Goal: Obtain resource: Obtain resource

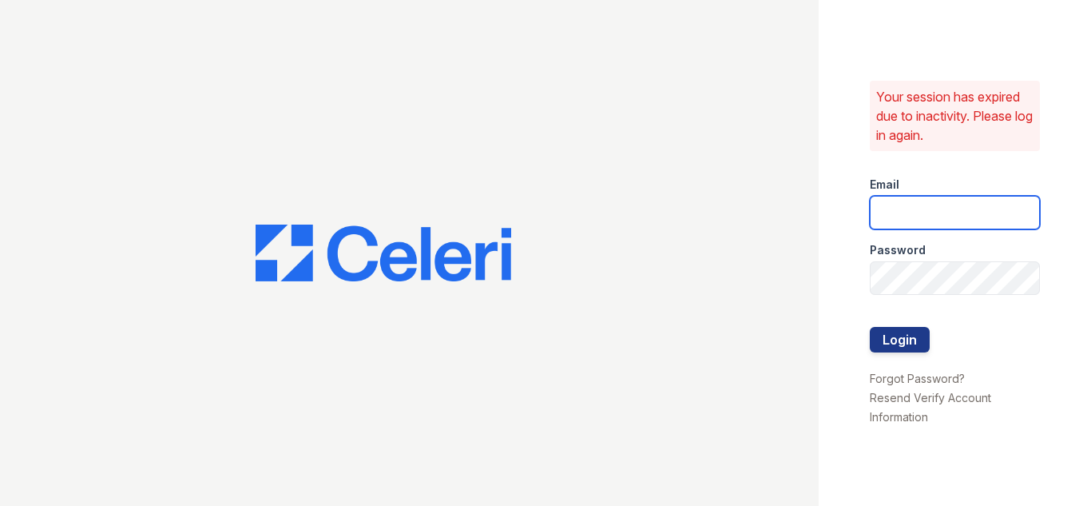
click at [884, 210] on input "email" at bounding box center [955, 213] width 171 height 34
type input "[DOMAIN_NAME][EMAIL_ADDRESS][DOMAIN_NAME]"
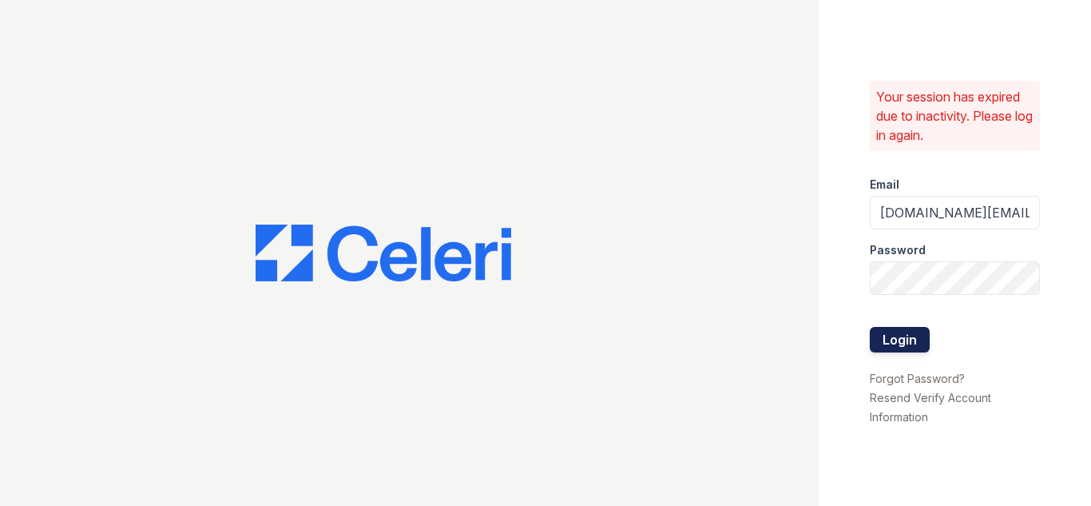
click at [902, 342] on button "Login" at bounding box center [900, 340] width 60 height 26
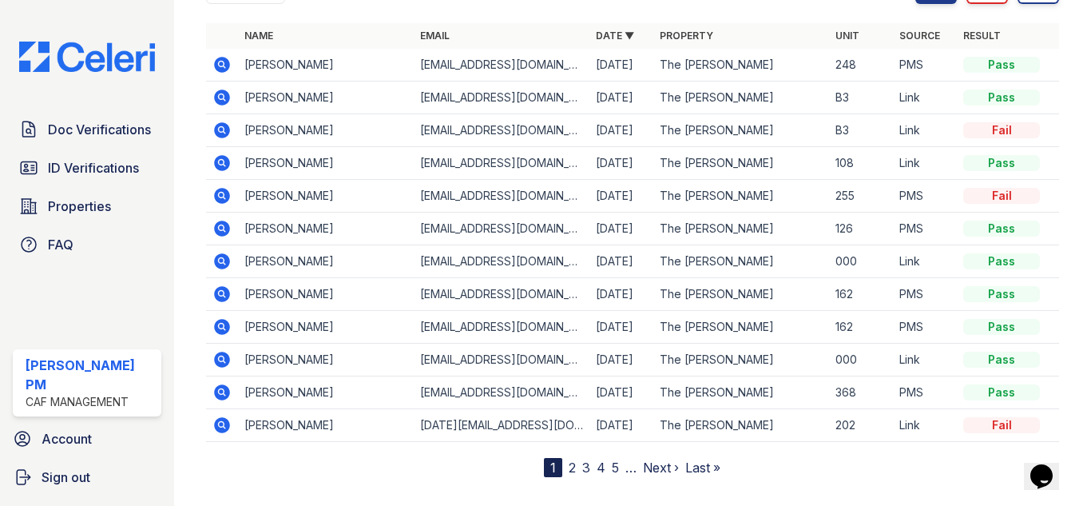
scroll to position [240, 0]
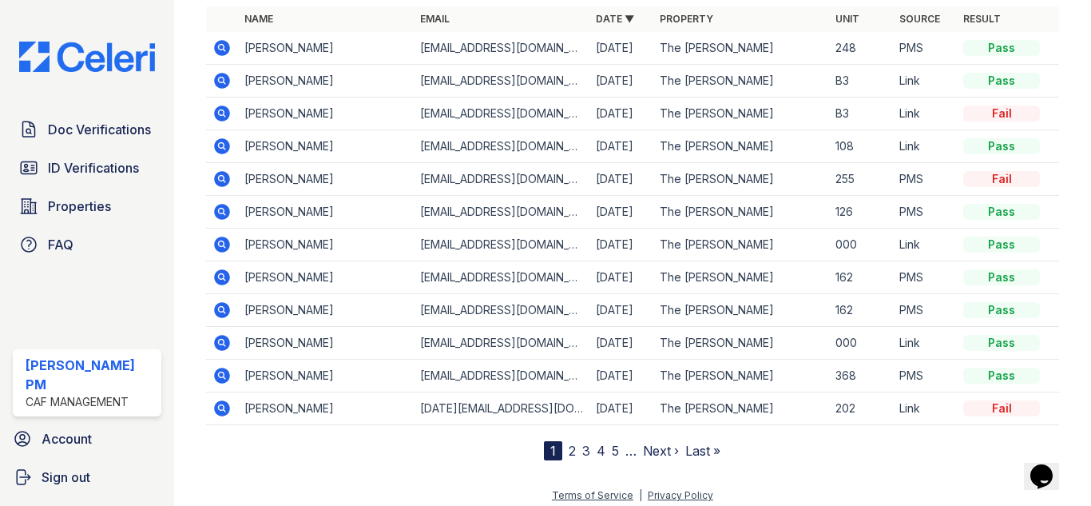
click at [646, 449] on link "Next ›" at bounding box center [661, 451] width 36 height 16
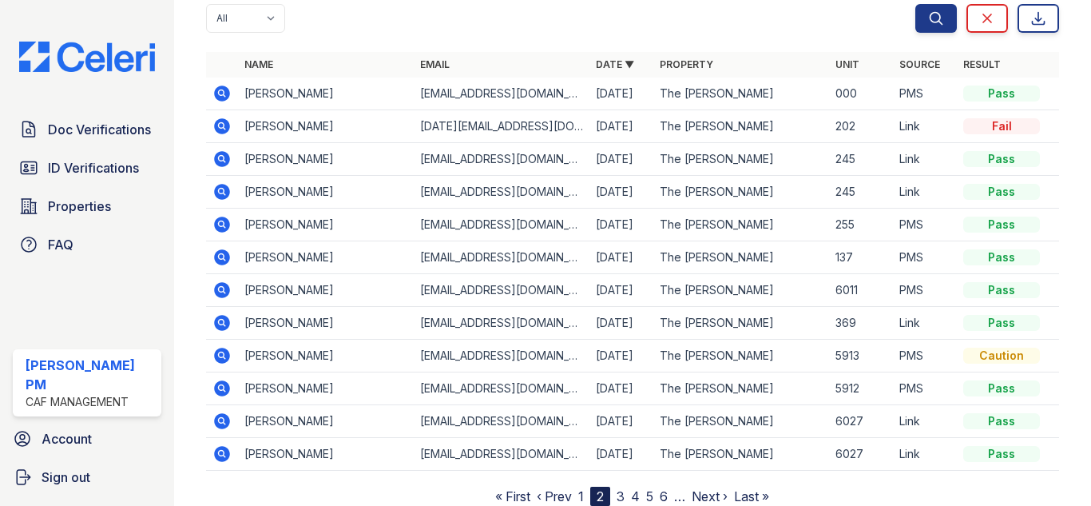
scroll to position [160, 0]
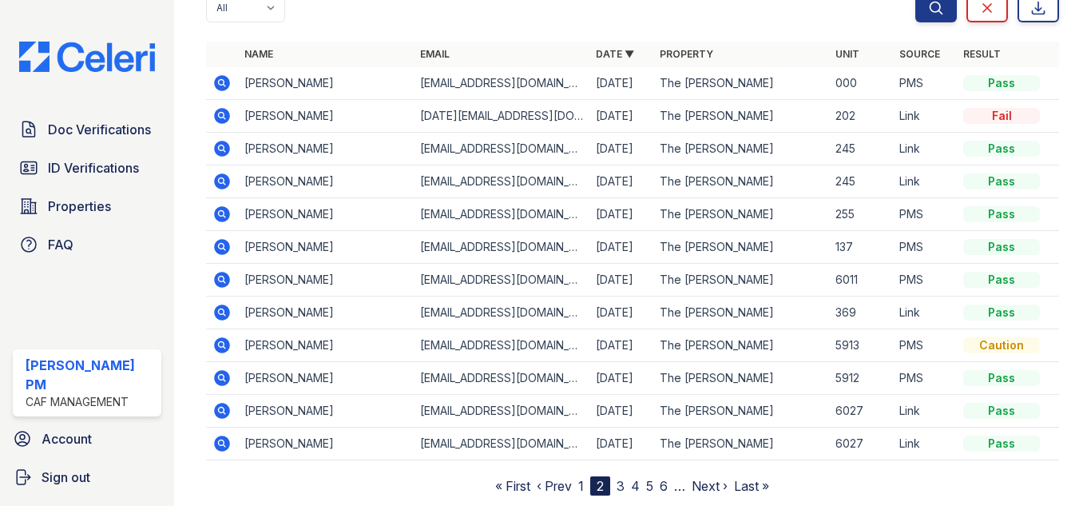
click at [216, 345] on icon at bounding box center [222, 345] width 16 height 16
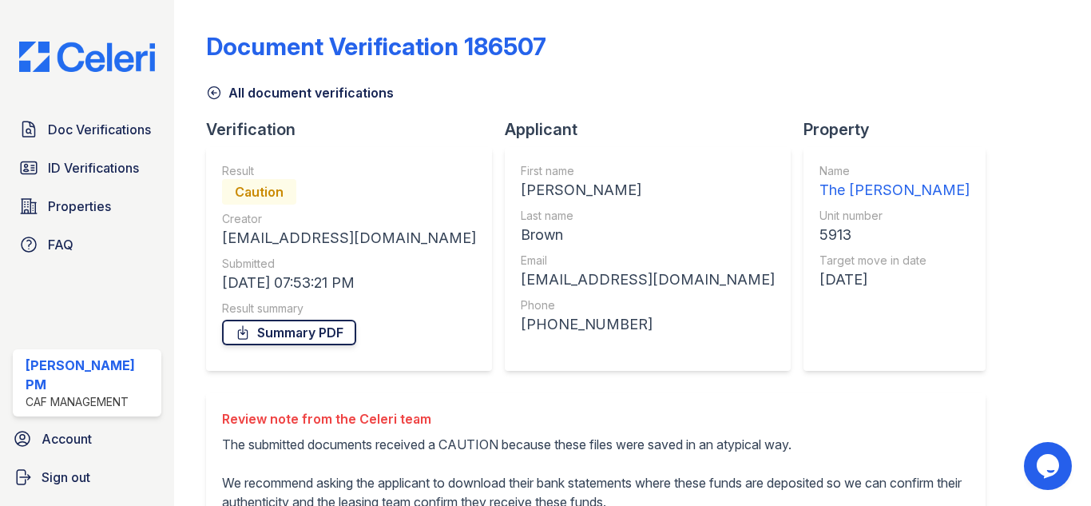
click at [301, 333] on link "Summary PDF" at bounding box center [289, 333] width 134 height 26
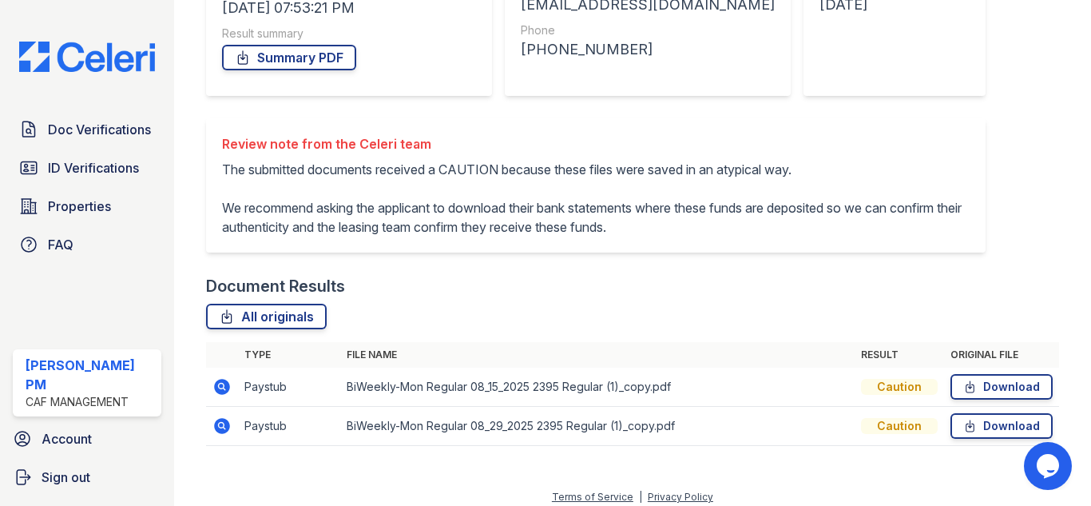
scroll to position [285, 0]
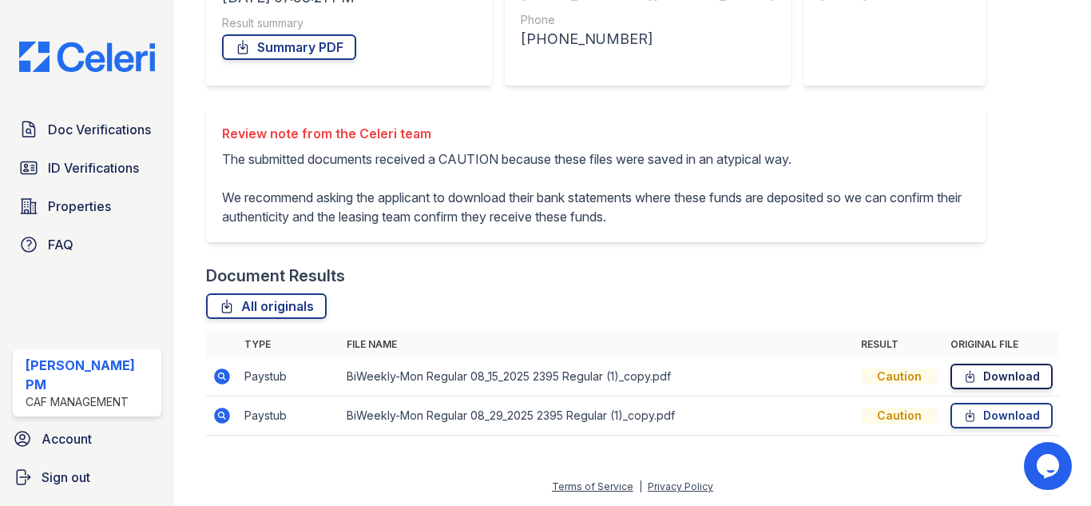
click at [969, 382] on link "Download" at bounding box center [1002, 377] width 102 height 26
click at [963, 415] on icon at bounding box center [970, 415] width 14 height 16
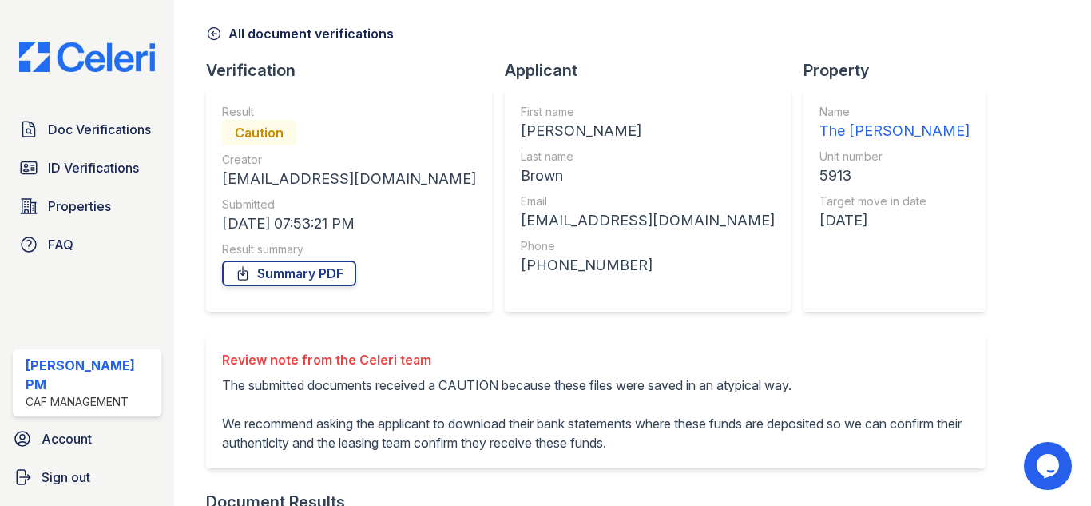
scroll to position [0, 0]
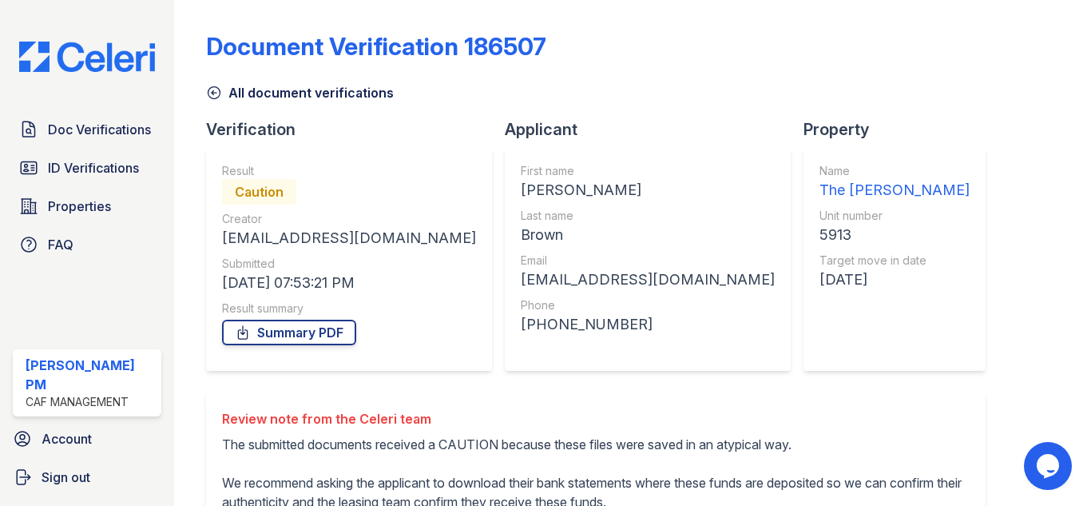
click at [209, 93] on icon at bounding box center [214, 93] width 16 height 16
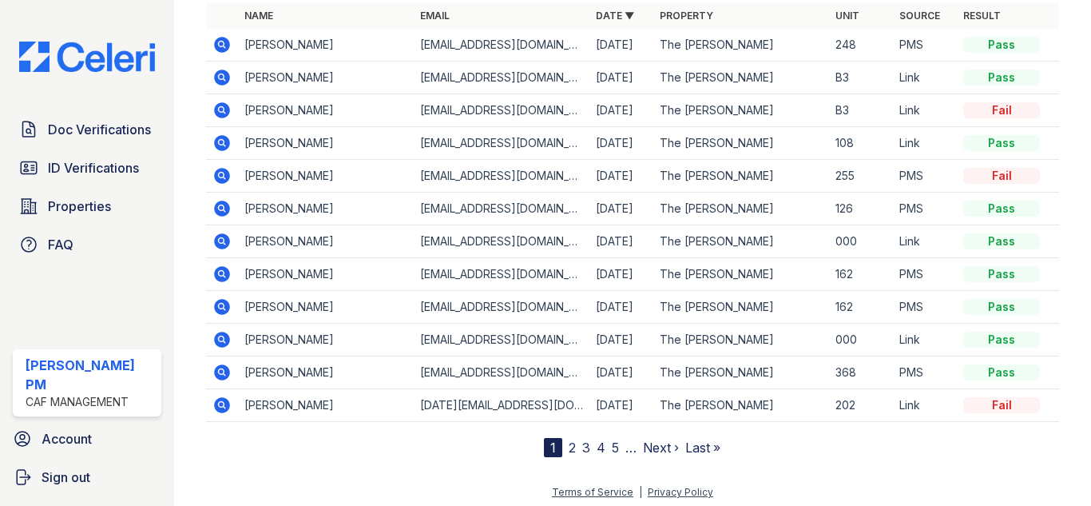
scroll to position [204, 0]
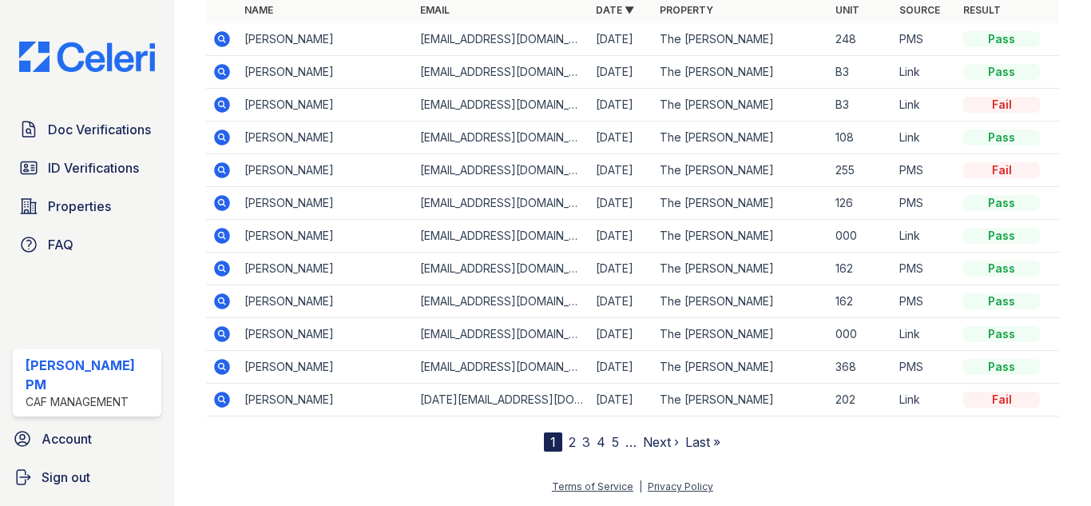
click at [569, 439] on link "2" at bounding box center [572, 442] width 7 height 16
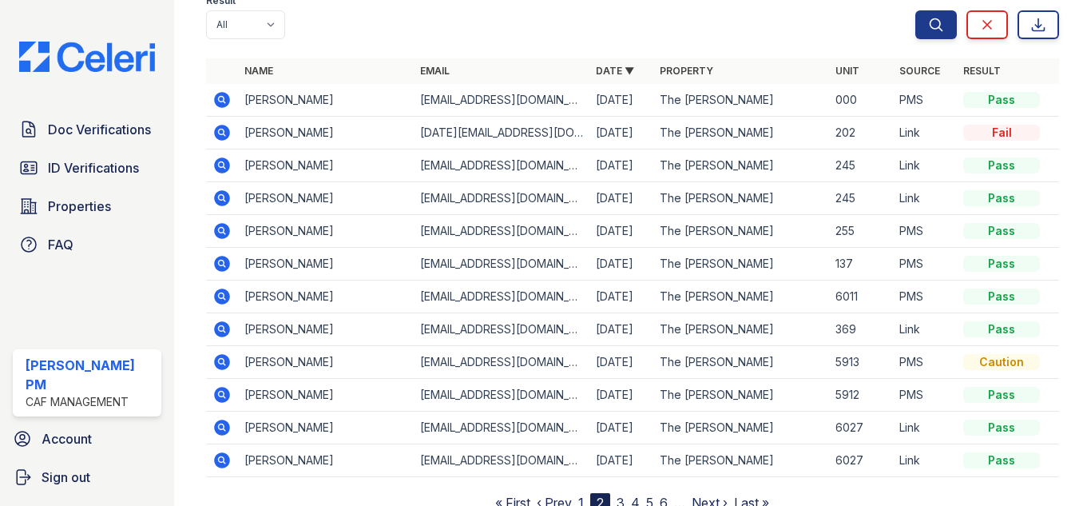
scroll to position [160, 0]
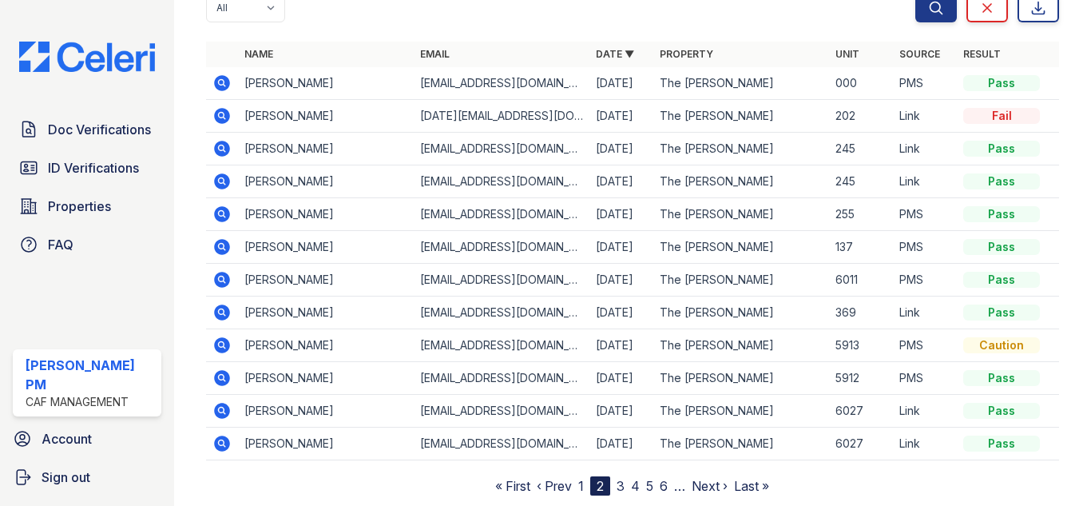
click at [219, 373] on icon at bounding box center [222, 378] width 16 height 16
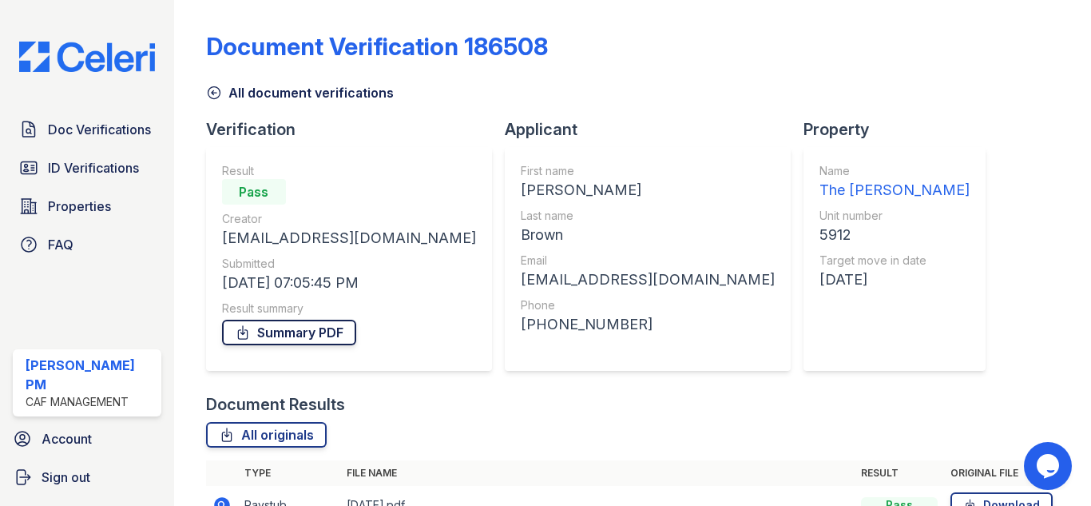
click at [309, 336] on link "Summary PDF" at bounding box center [289, 333] width 134 height 26
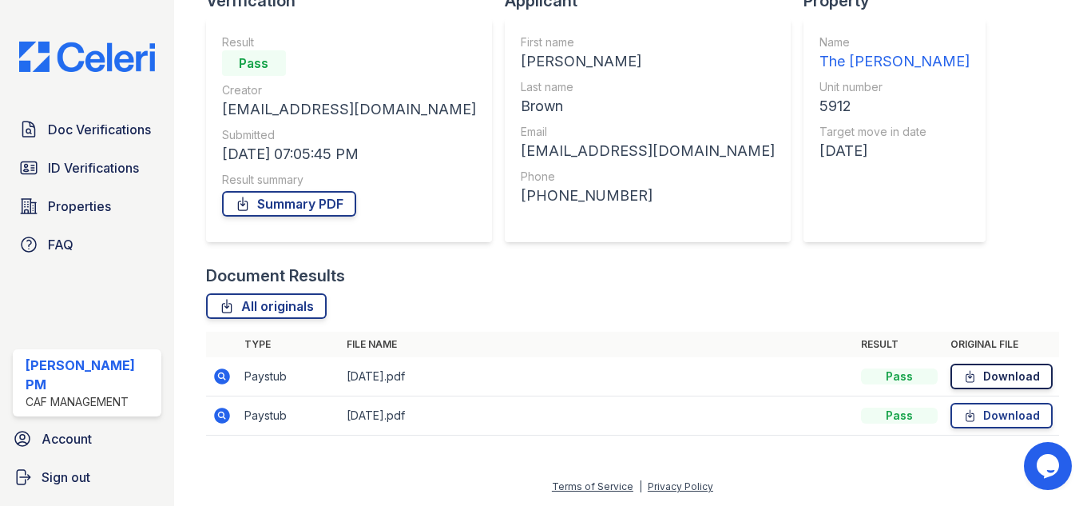
click at [1003, 378] on link "Download" at bounding box center [1002, 377] width 102 height 26
click at [963, 409] on icon at bounding box center [970, 415] width 14 height 16
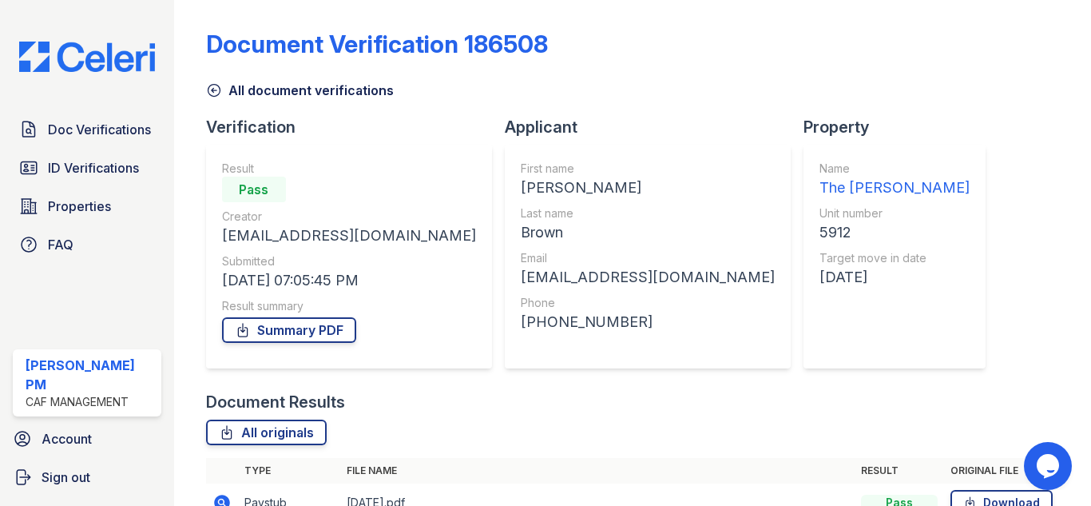
scroll to position [0, 0]
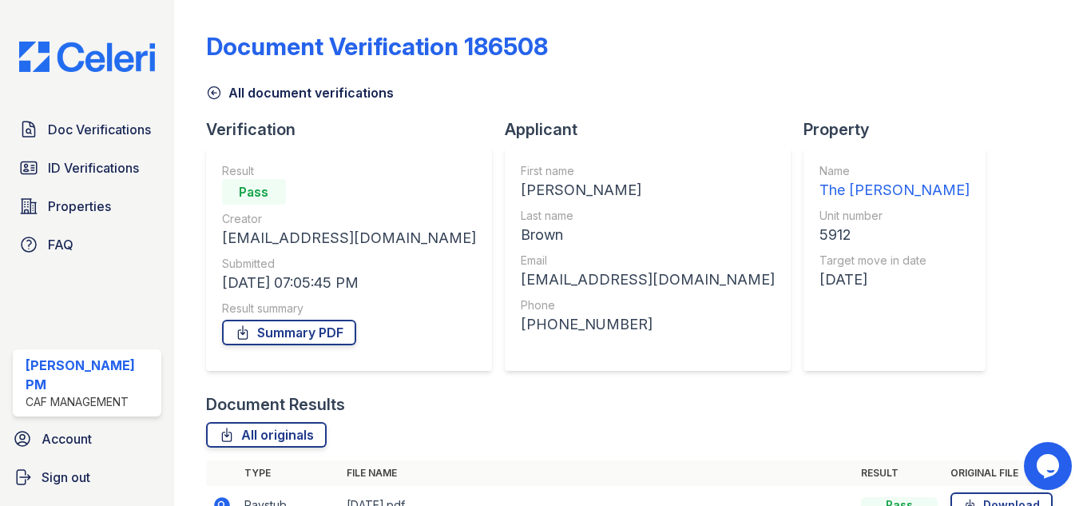
click at [210, 91] on icon at bounding box center [214, 93] width 16 height 16
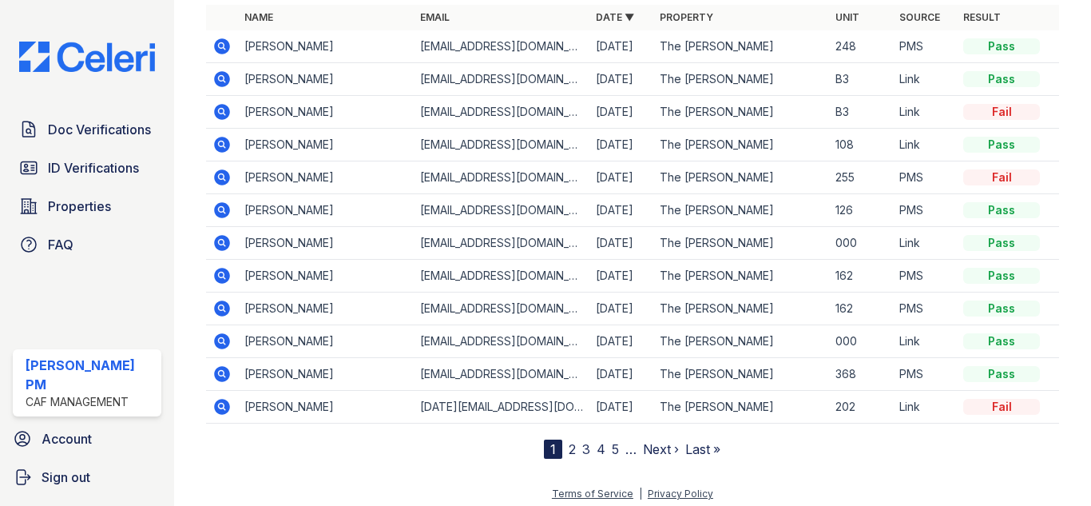
scroll to position [204, 0]
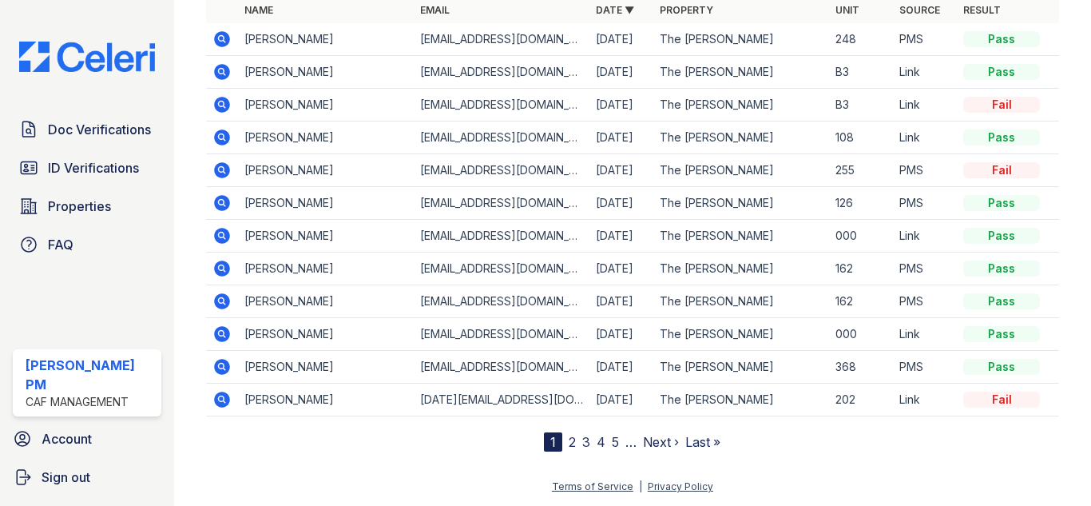
click at [651, 445] on link "Next ›" at bounding box center [661, 442] width 36 height 16
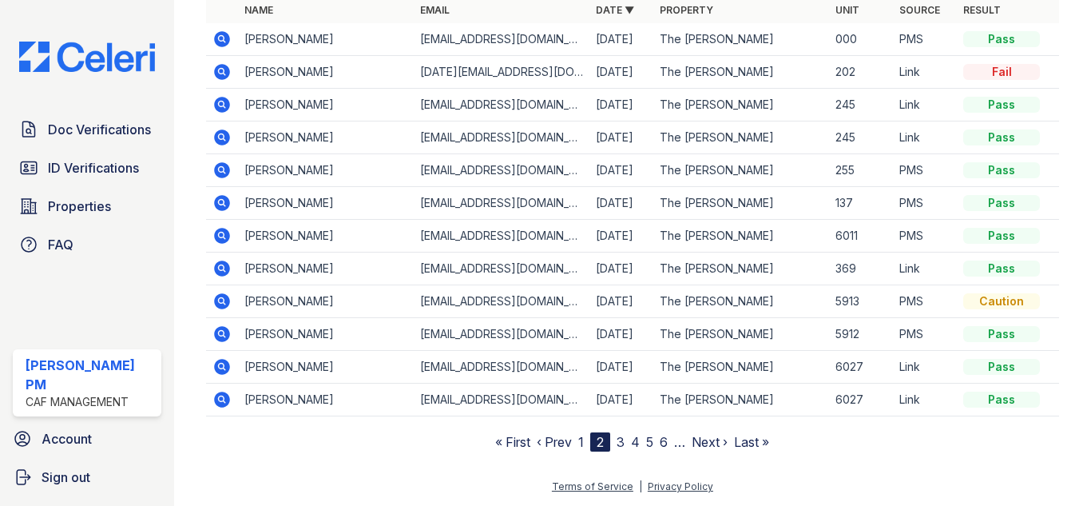
scroll to position [124, 0]
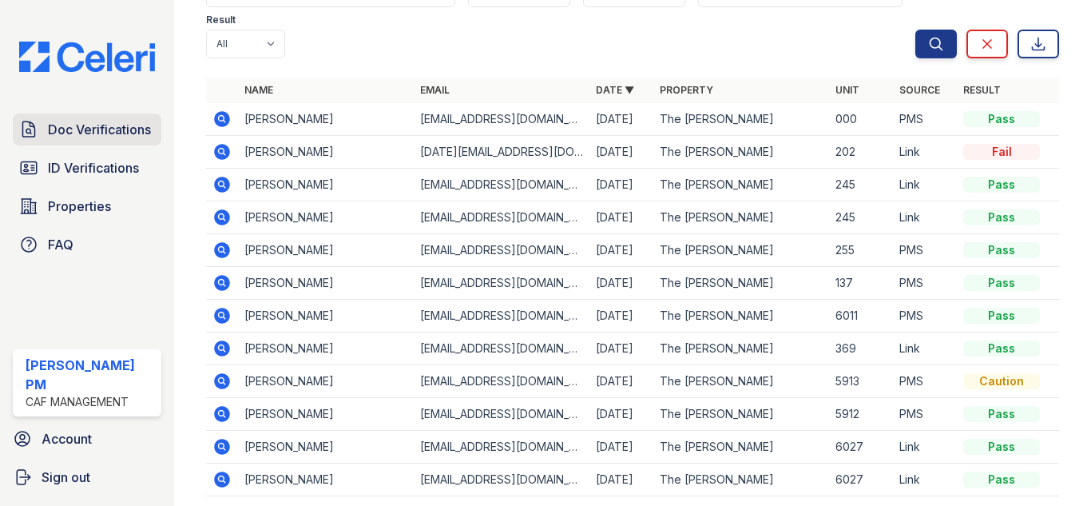
click at [99, 139] on span "Doc Verifications" at bounding box center [99, 129] width 103 height 19
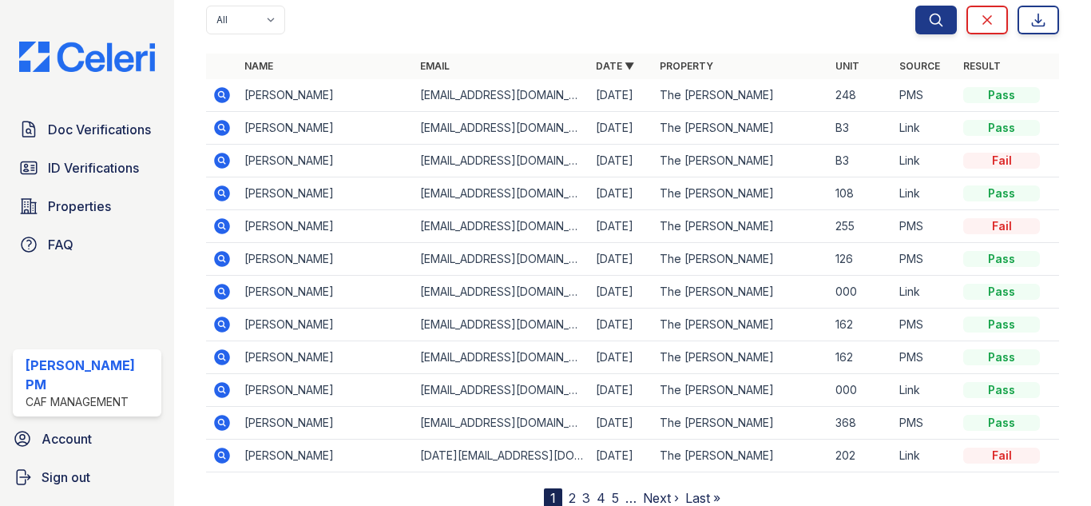
scroll to position [204, 0]
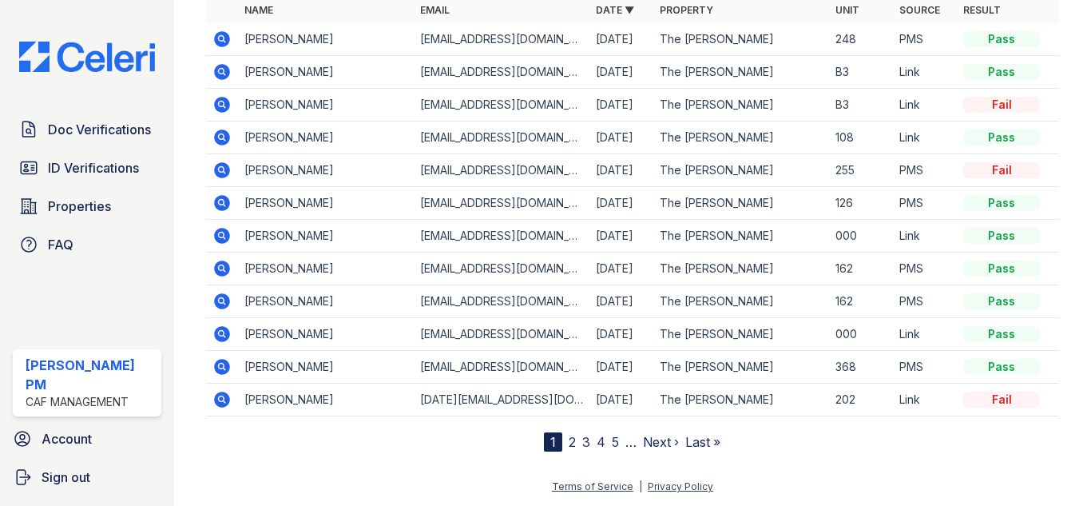
click at [569, 443] on link "2" at bounding box center [572, 442] width 7 height 16
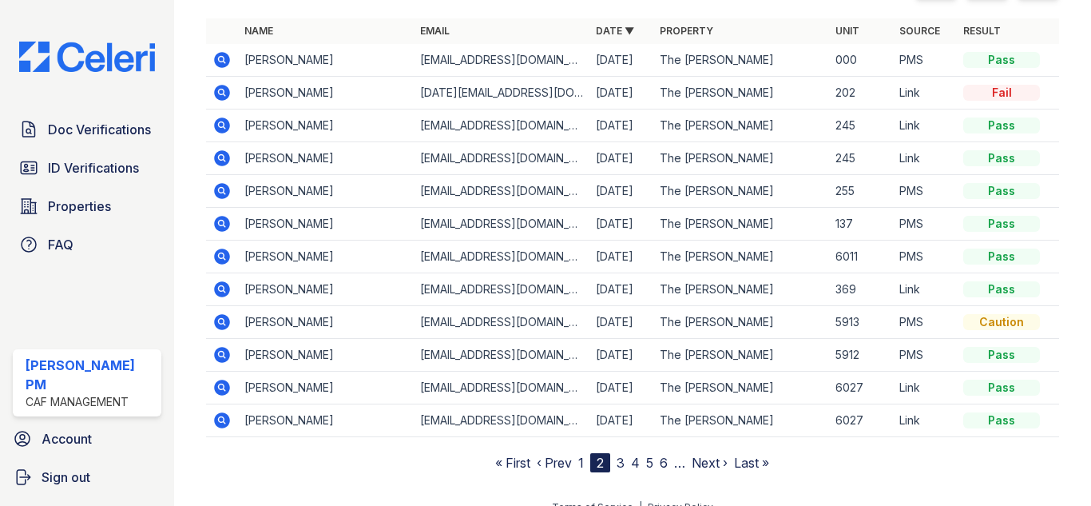
scroll to position [204, 0]
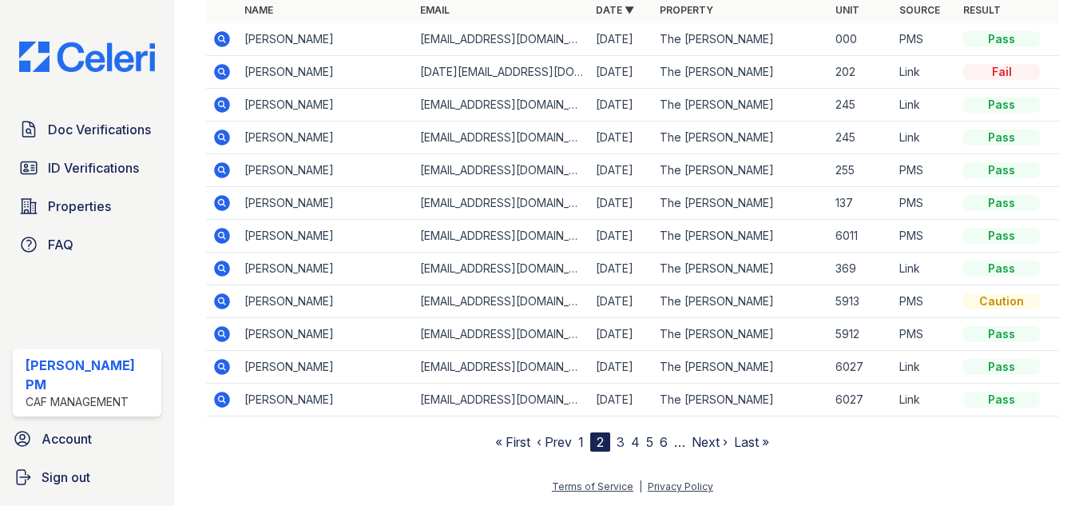
click at [221, 300] on icon at bounding box center [221, 300] width 4 height 4
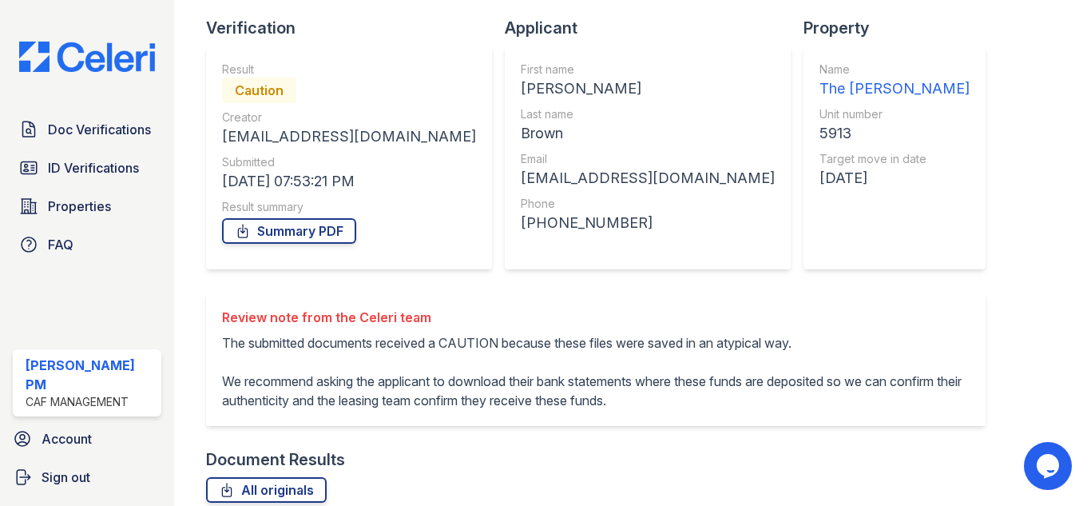
scroll to position [240, 0]
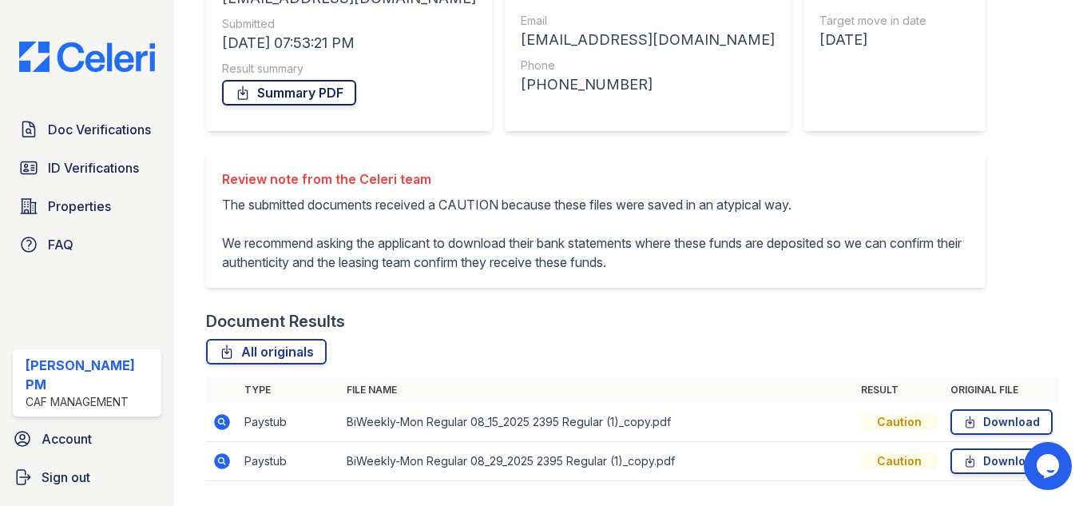
click at [332, 87] on link "Summary PDF" at bounding box center [289, 93] width 134 height 26
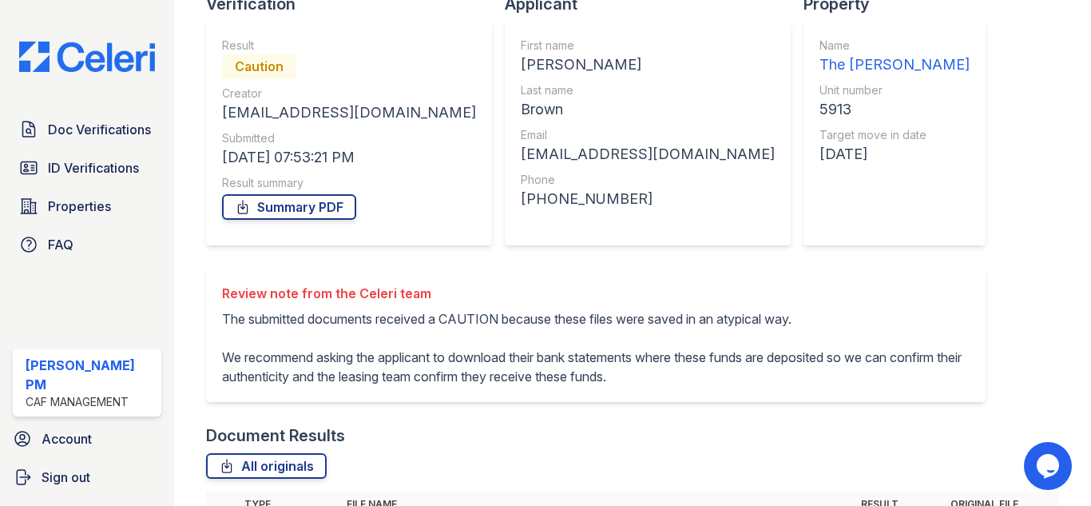
scroll to position [46, 0]
